Goal: Book appointment/travel/reservation

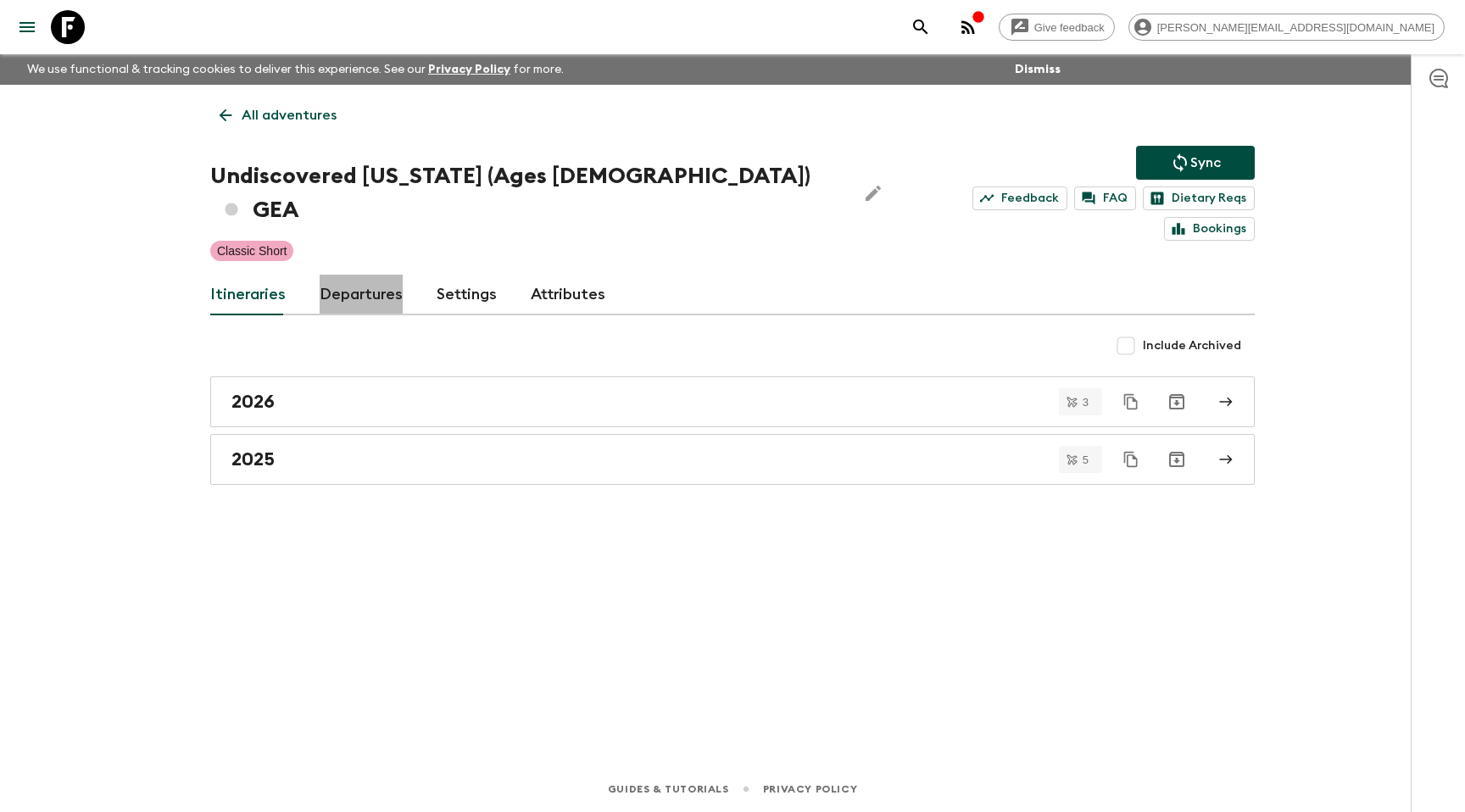
click at [352, 275] on link "Departures" at bounding box center [361, 295] width 83 height 41
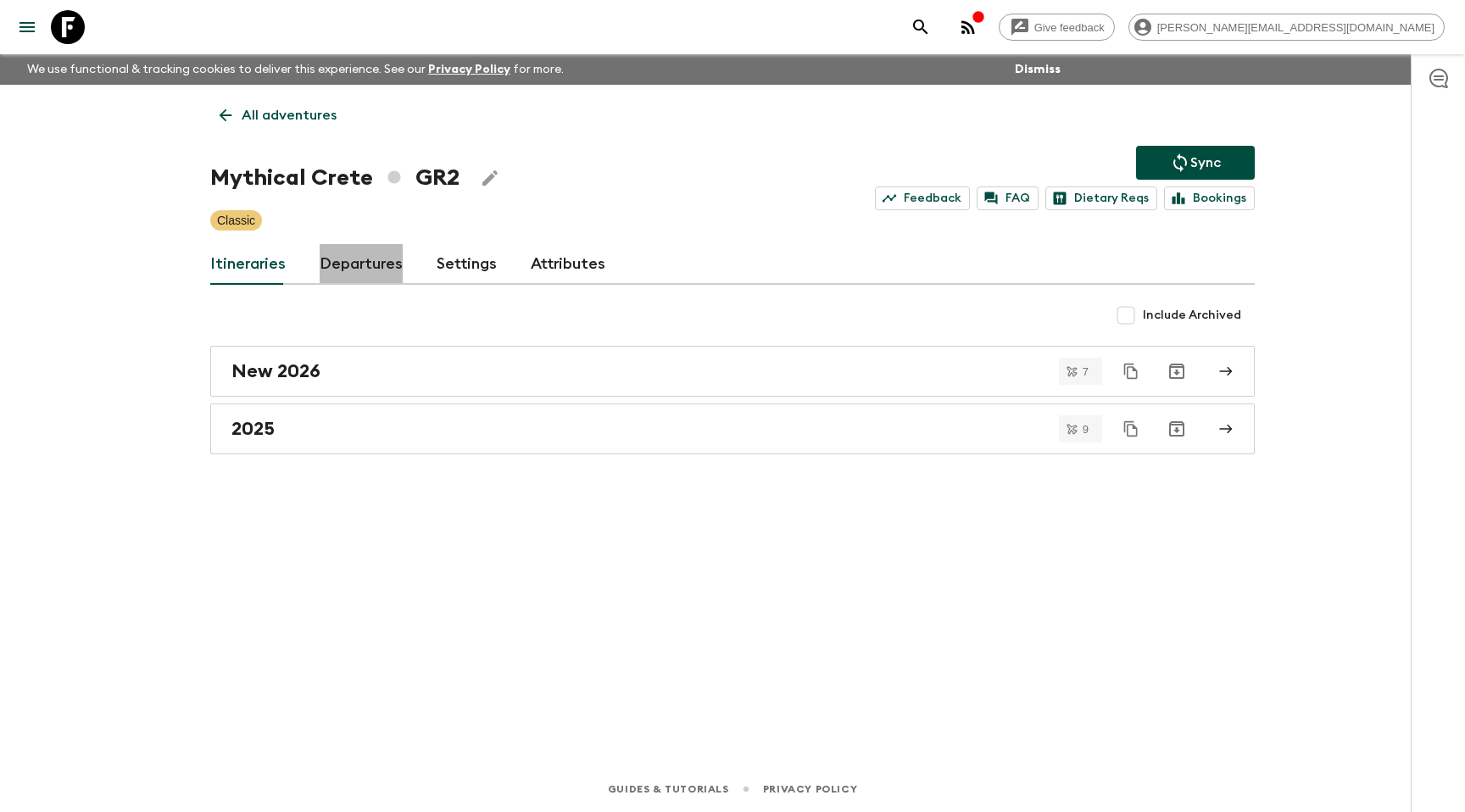
click at [345, 278] on link "Departures" at bounding box center [361, 264] width 83 height 41
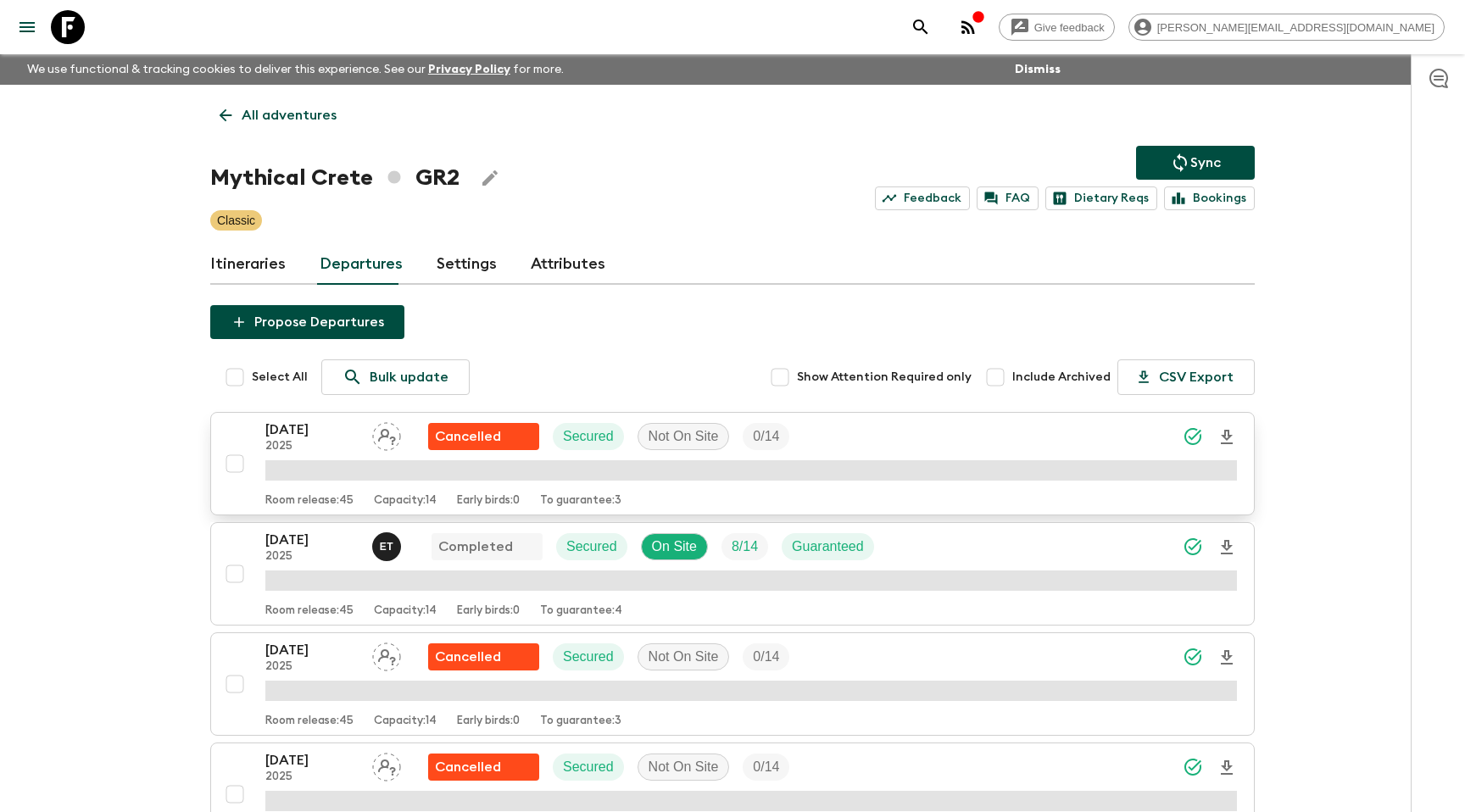
click at [836, 445] on div "03 May 2025 2025 Cancelled Secured Not On Site 0 / 14" at bounding box center [751, 436] width 972 height 34
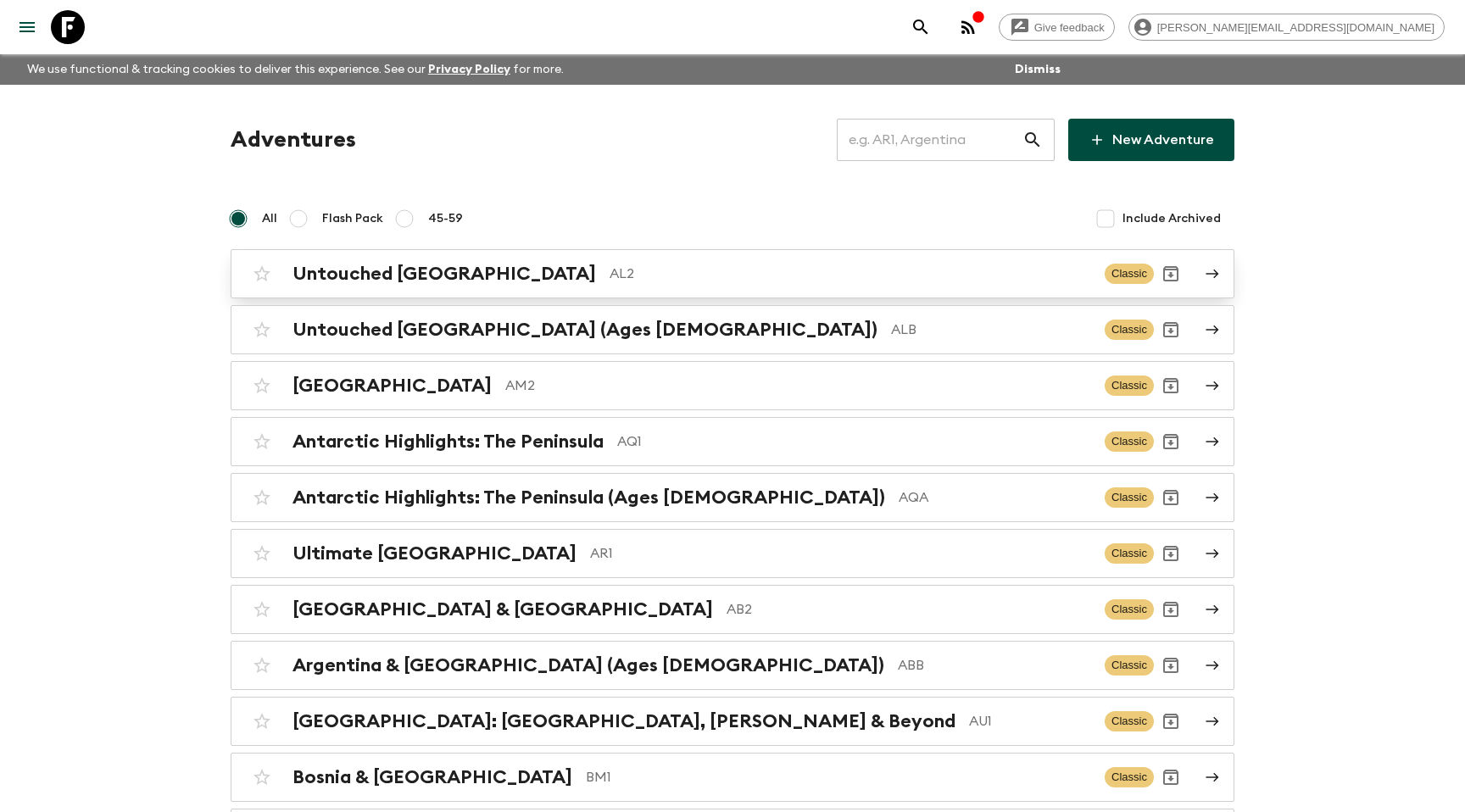
click at [356, 266] on h2 "Untouched Albania" at bounding box center [444, 274] width 303 height 23
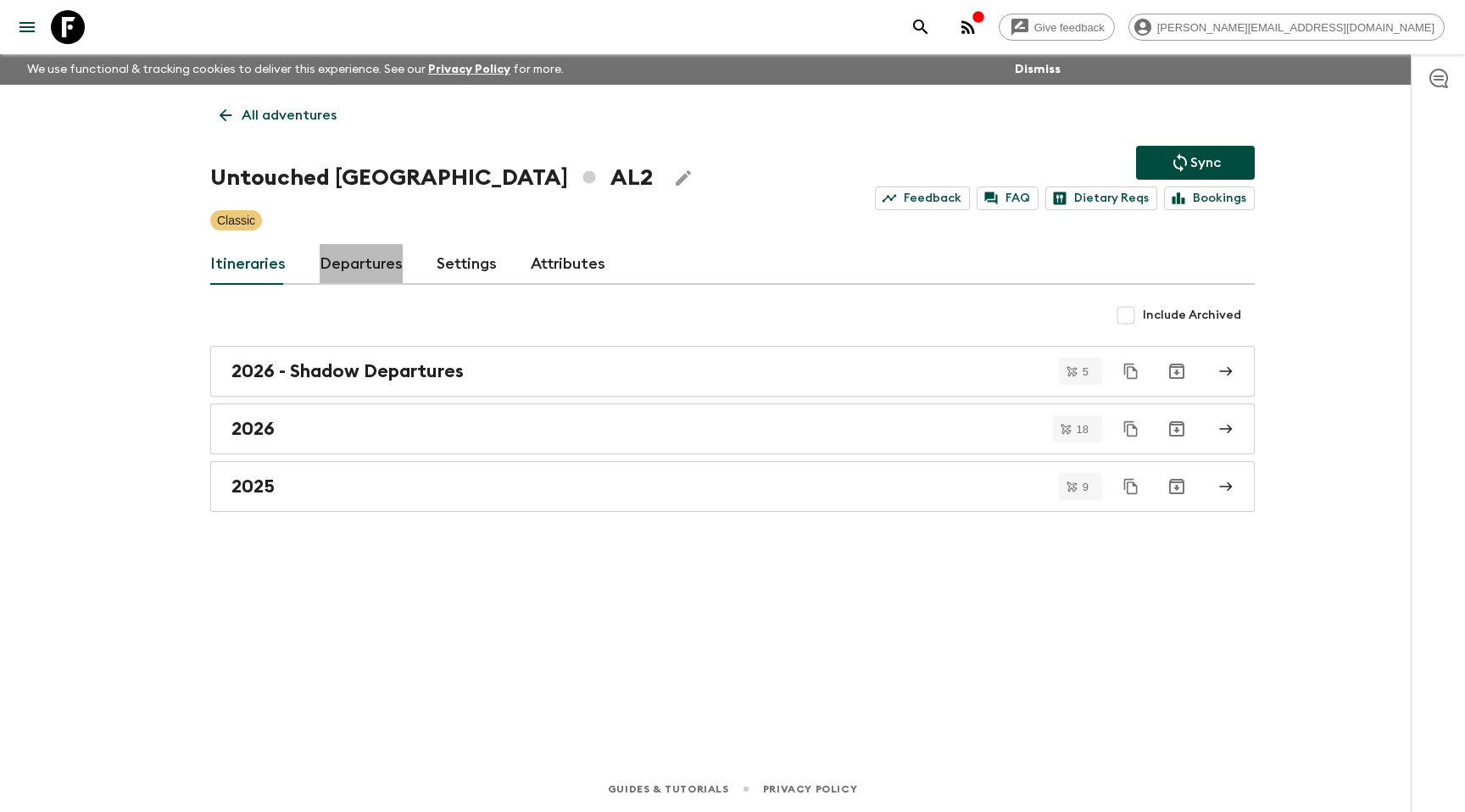
click at [332, 275] on link "Departures" at bounding box center [361, 264] width 83 height 41
